Goal: Information Seeking & Learning: Learn about a topic

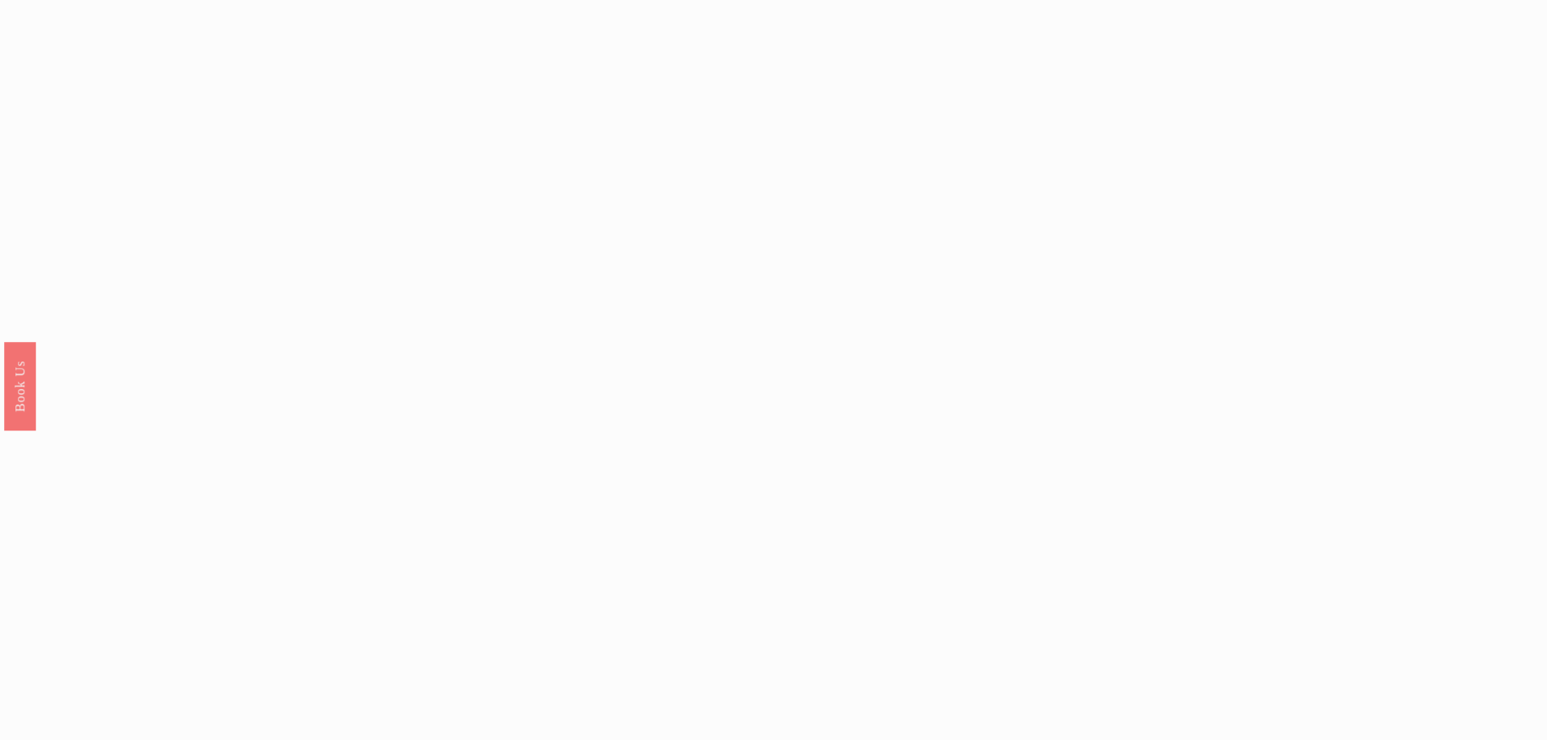
scroll to position [1381, 0]
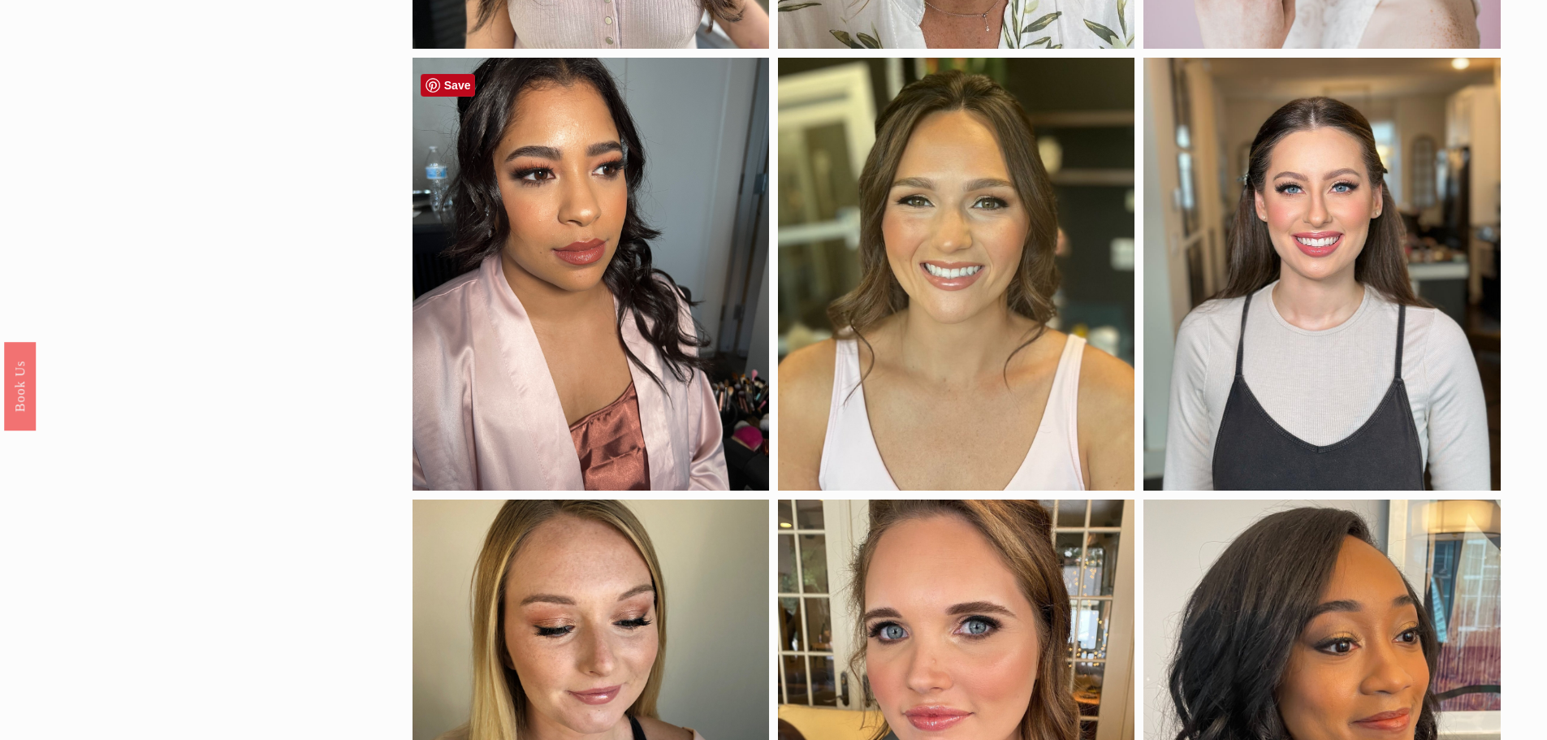
click at [584, 360] on div at bounding box center [591, 275] width 357 height 434
click at [564, 181] on div at bounding box center [591, 275] width 357 height 434
click at [459, 93] on link "Save" at bounding box center [448, 85] width 55 height 23
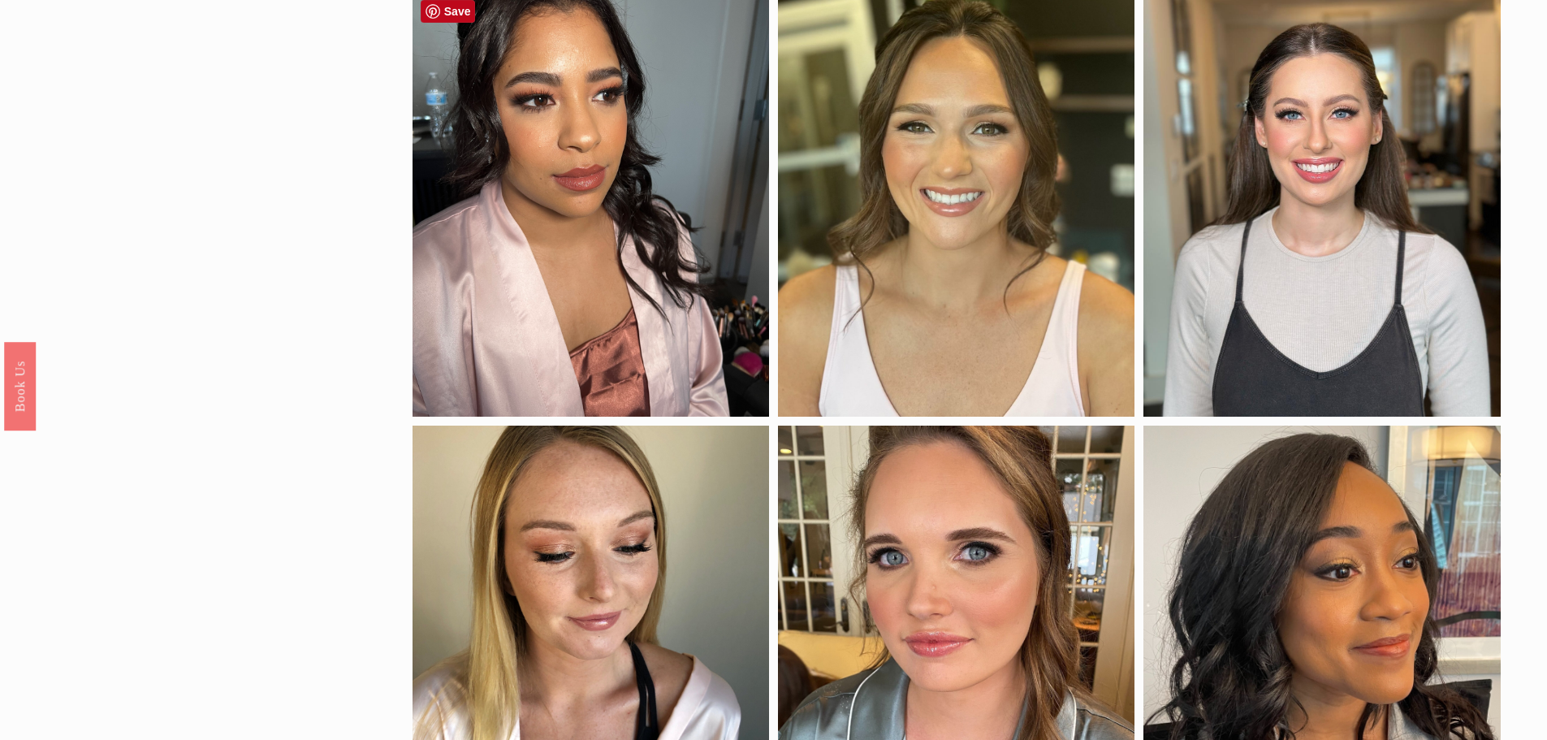
scroll to position [1868, 0]
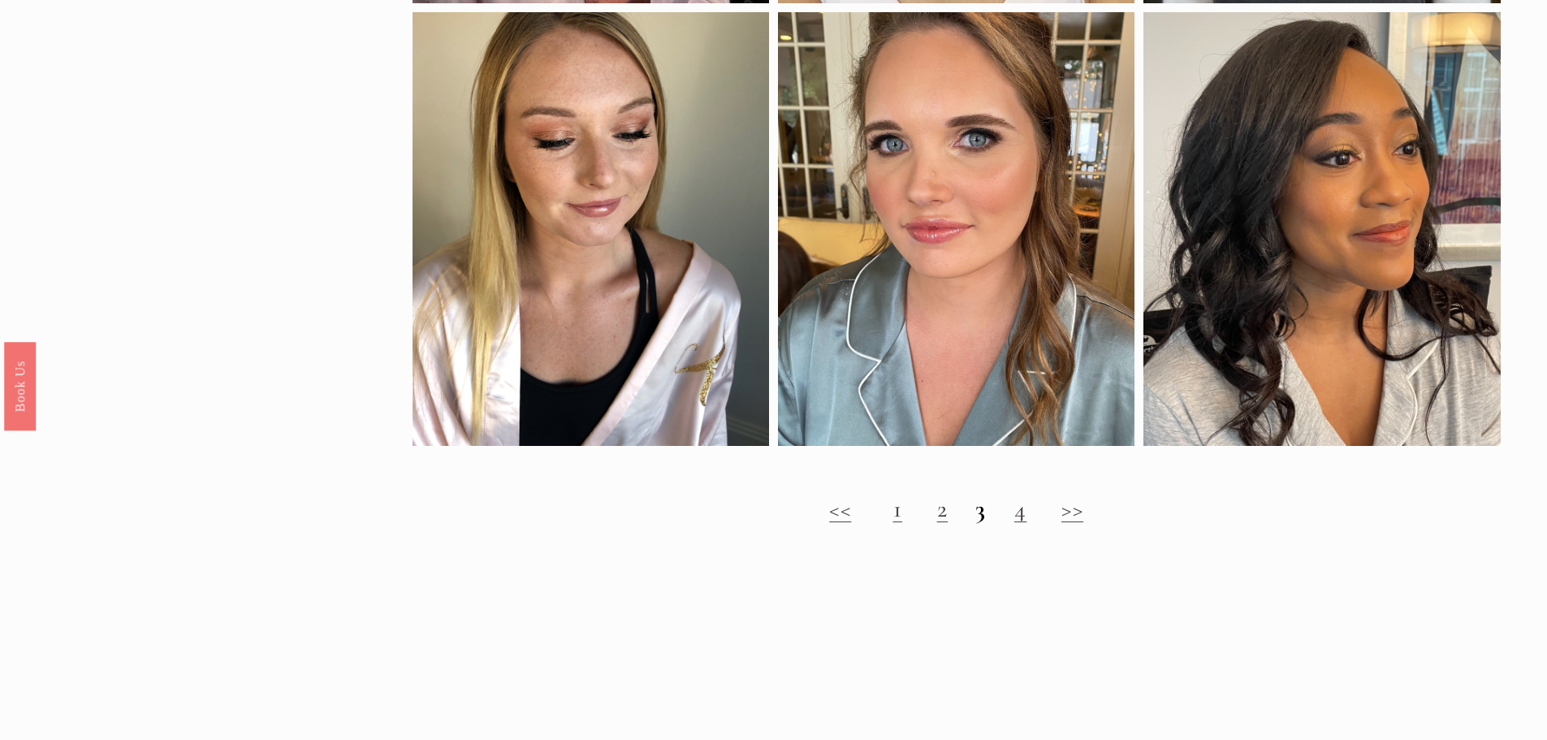
click at [985, 524] on strong "3" at bounding box center [980, 509] width 11 height 30
click at [983, 524] on strong "3" at bounding box center [980, 509] width 11 height 30
click at [1032, 523] on h2 "<< 1 2 3 4 >>" at bounding box center [957, 509] width 1088 height 29
click at [1022, 521] on link "4" at bounding box center [1020, 509] width 13 height 30
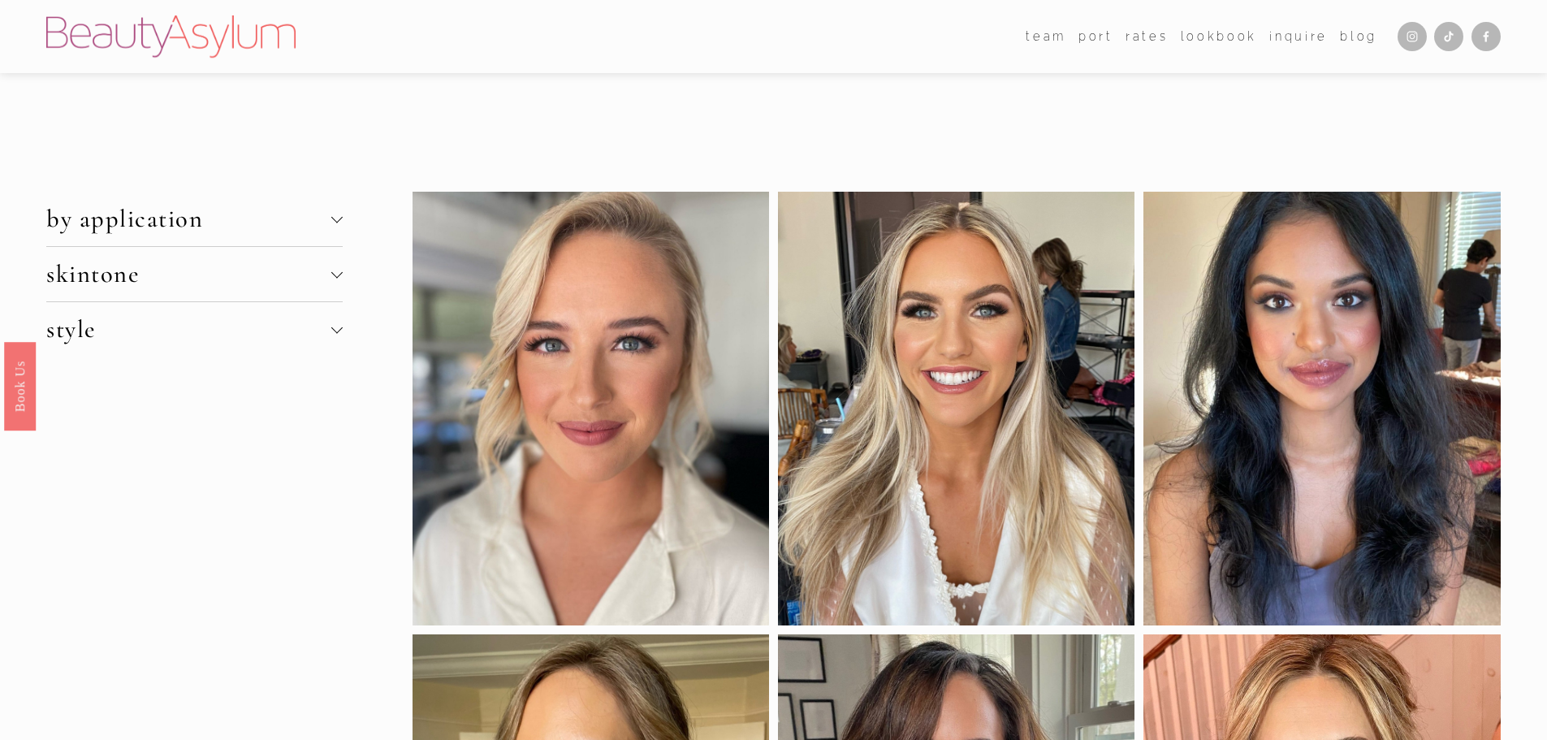
click at [258, 36] on img at bounding box center [170, 36] width 249 height 42
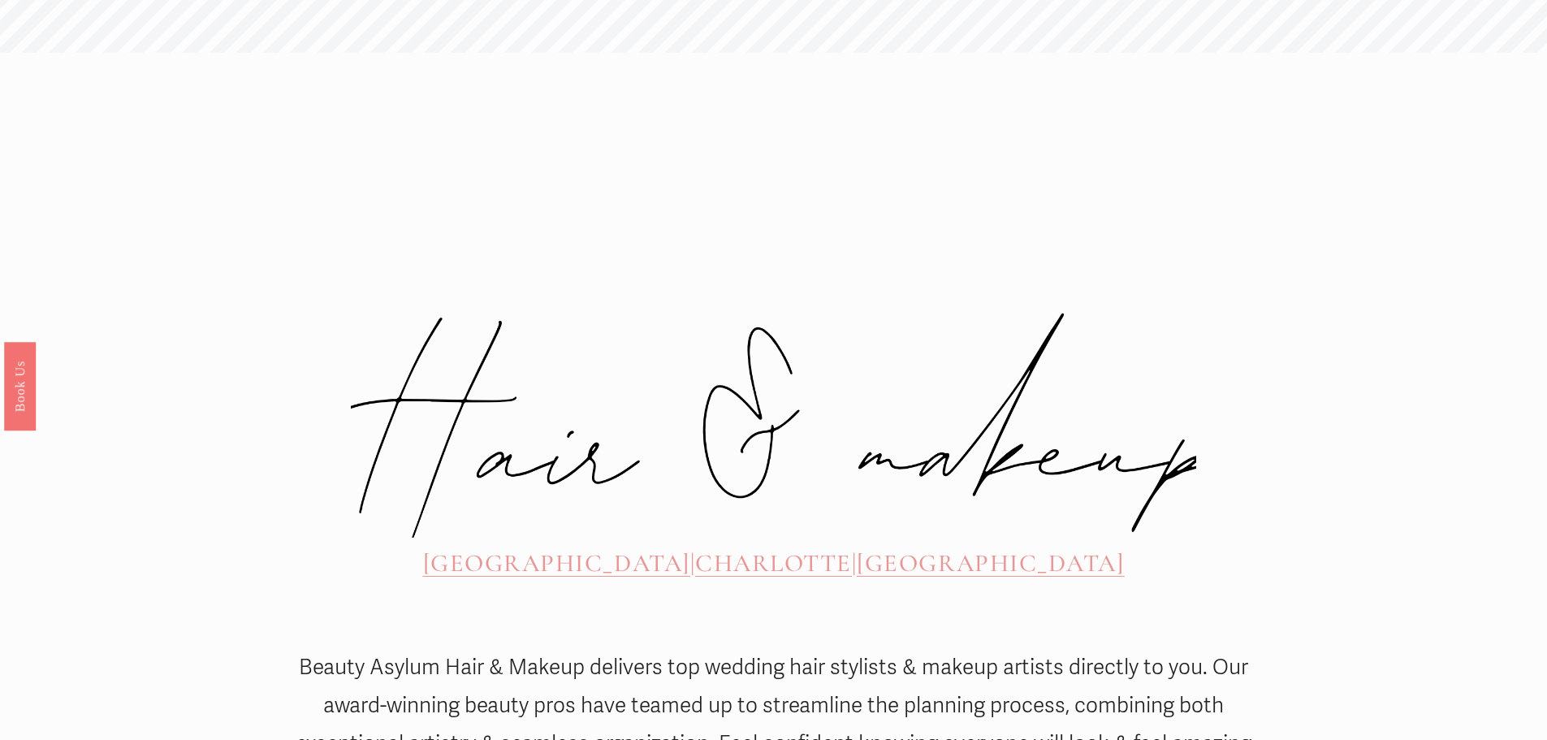
scroll to position [650, 0]
